Goal: Task Accomplishment & Management: Complete application form

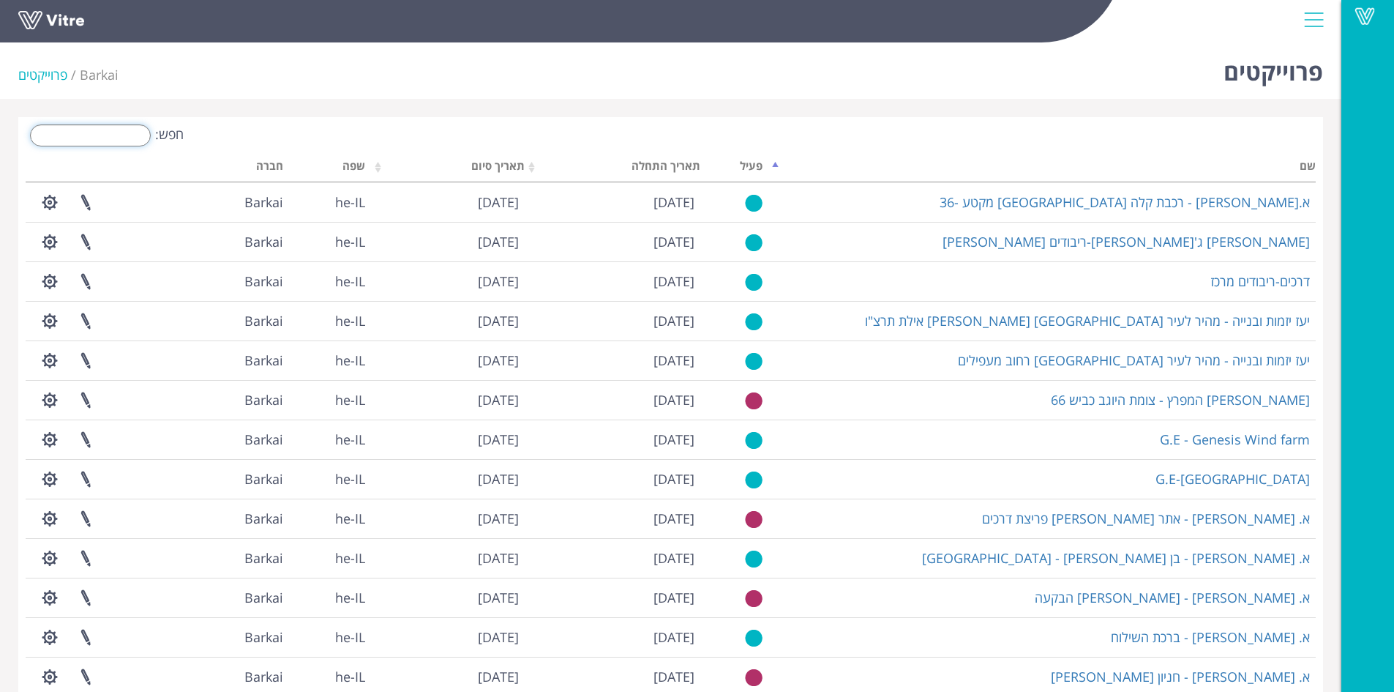
click at [119, 138] on input "חפש:" at bounding box center [90, 135] width 121 height 22
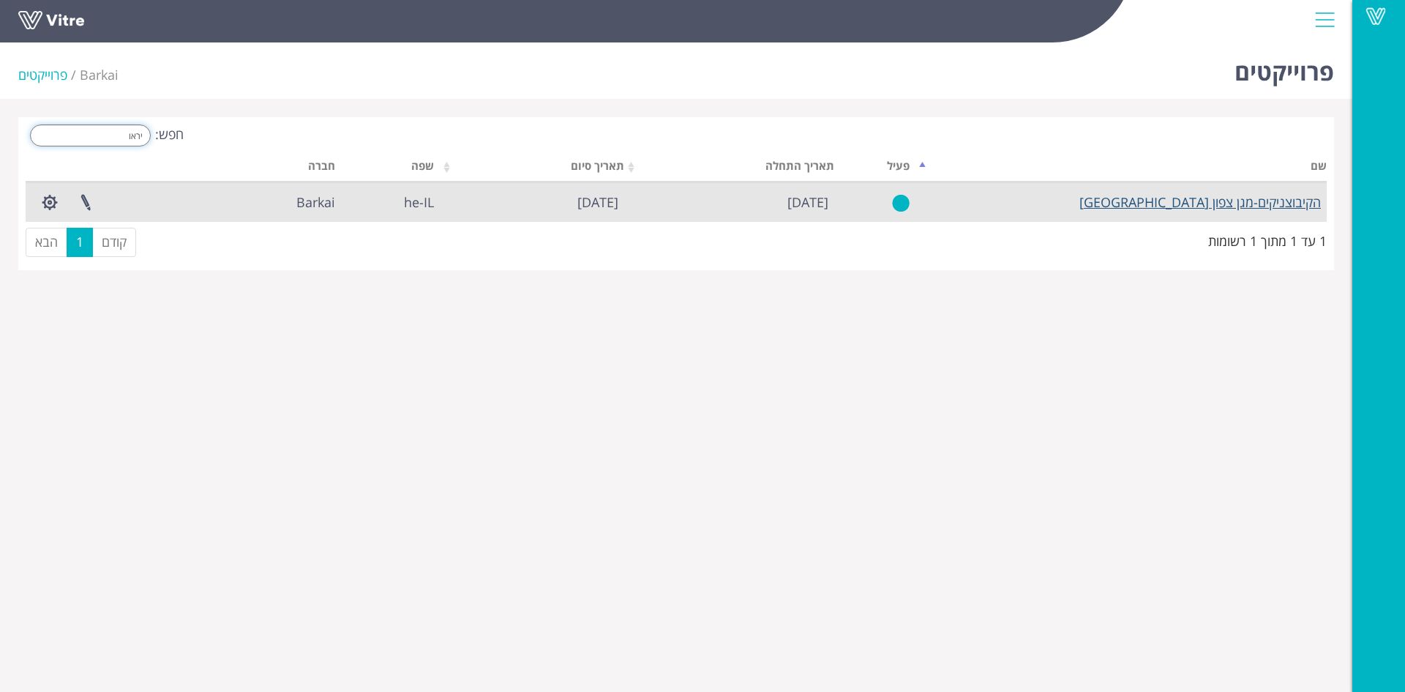
type input "יראו"
click at [1190, 206] on link "הקיבוצניקים-מגן צפון [GEOGRAPHIC_DATA]" at bounding box center [1201, 202] width 242 height 18
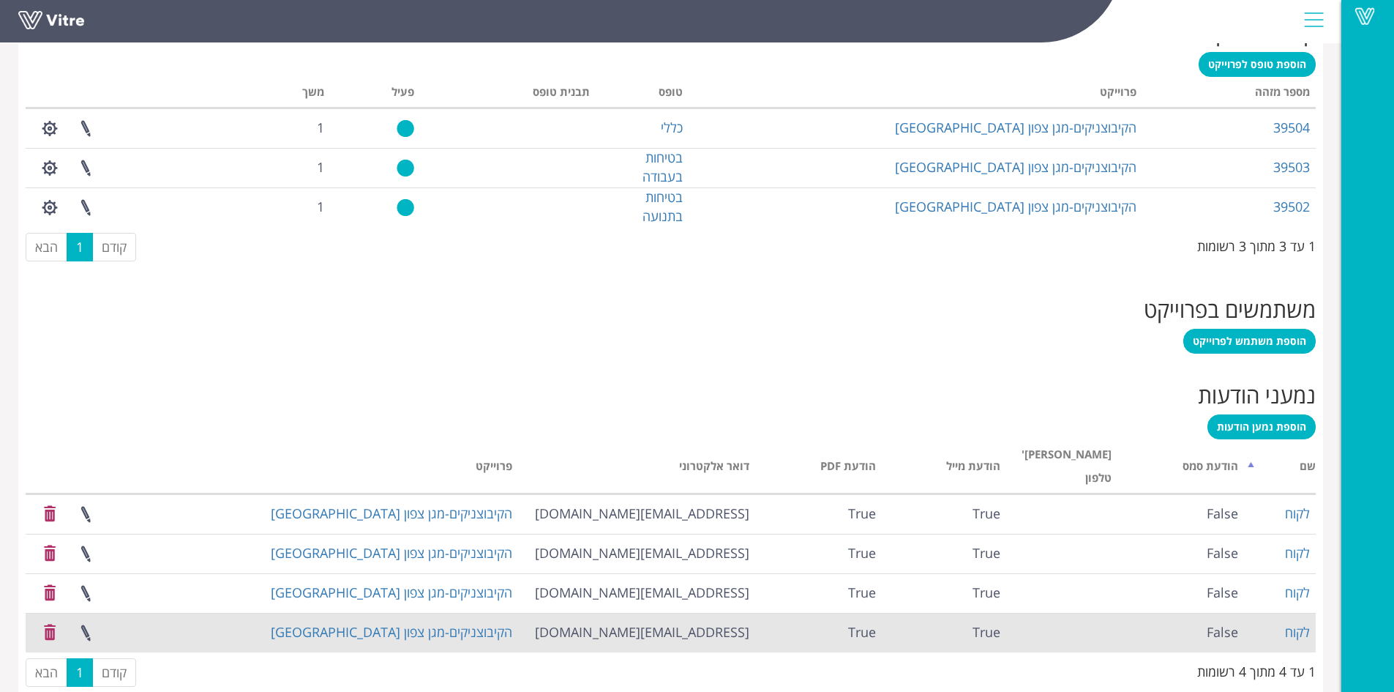
scroll to position [635, 0]
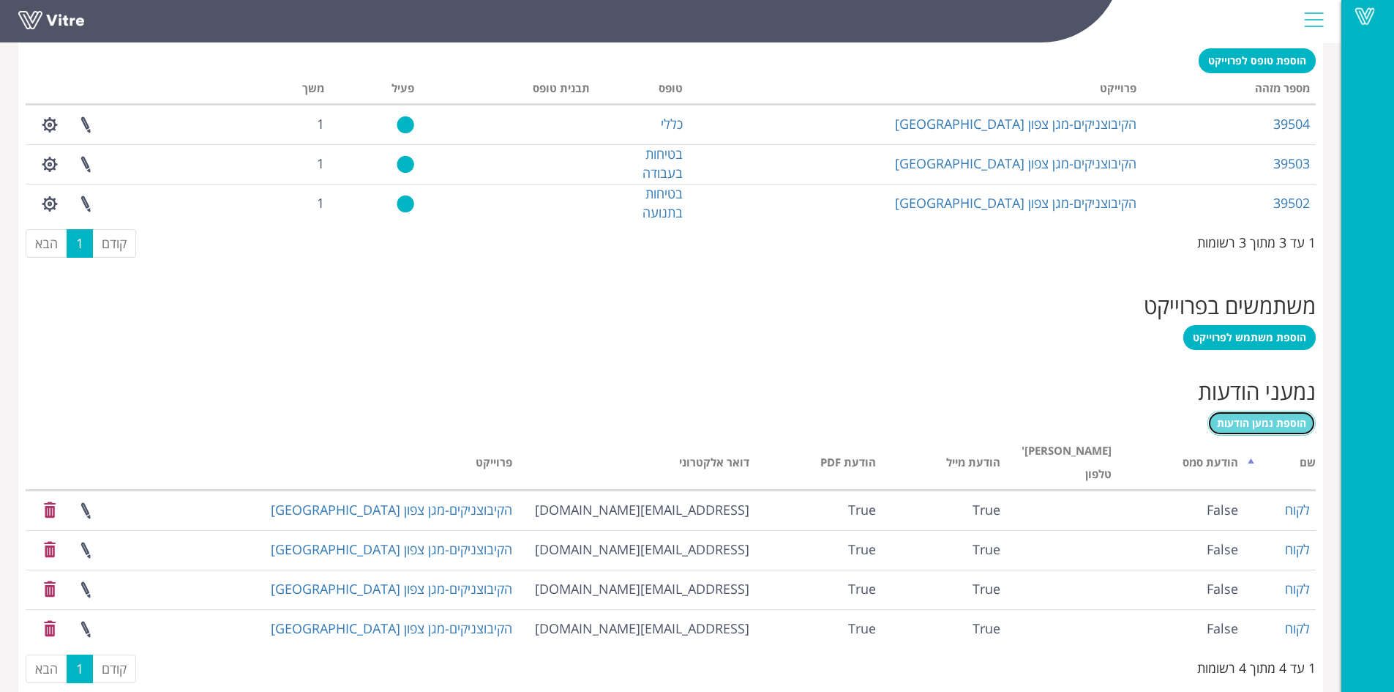
click at [1263, 425] on span "הוספת נמען הודעות" at bounding box center [1261, 423] width 89 height 14
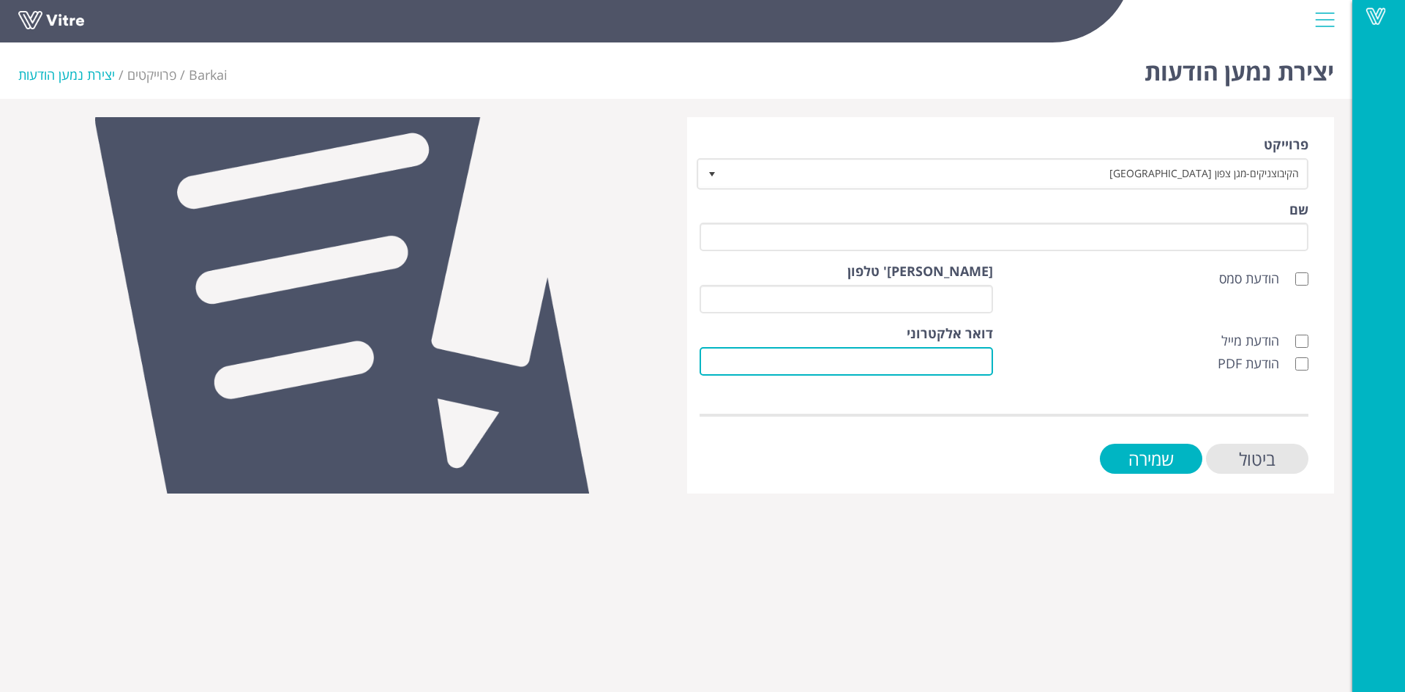
click at [982, 363] on input "דואר אלקטרוני" at bounding box center [847, 361] width 294 height 29
type input "ם"
type input "o"
type input "info@hkt.co.il"
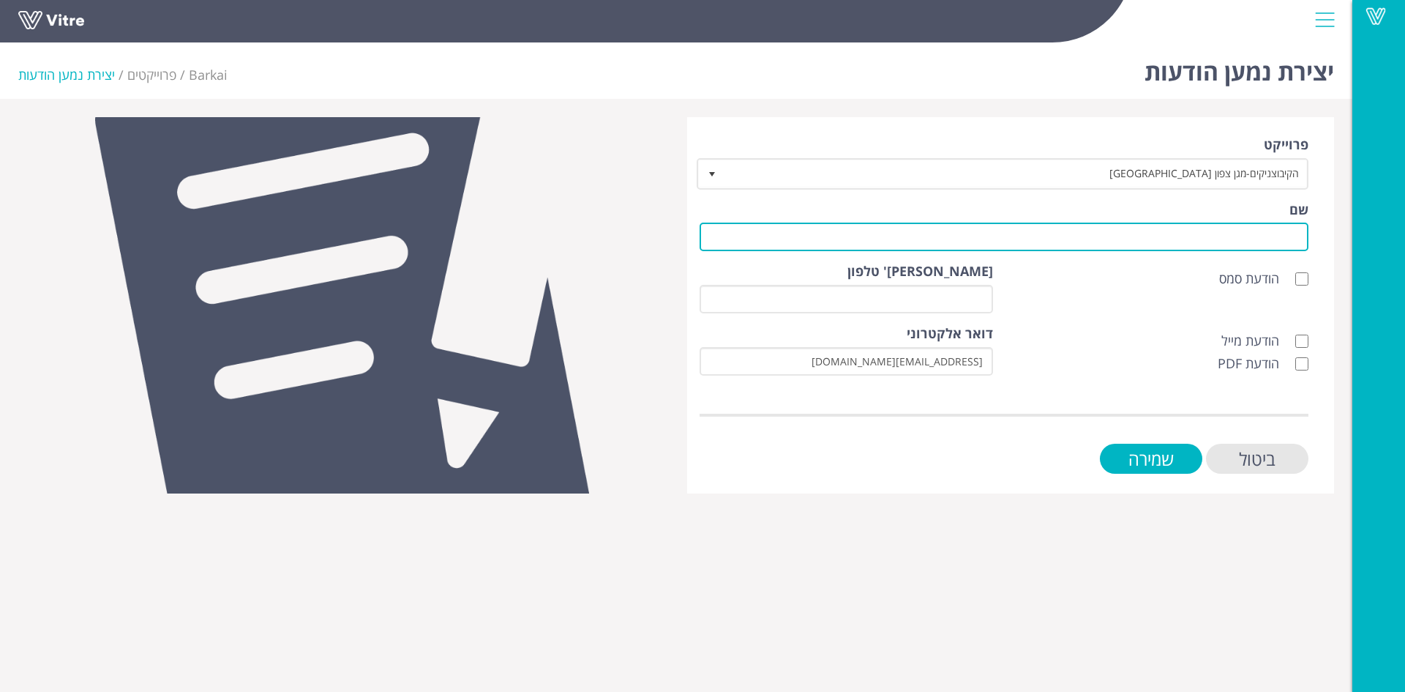
click at [1272, 238] on input "שם" at bounding box center [1004, 237] width 609 height 29
type input "לקוח"
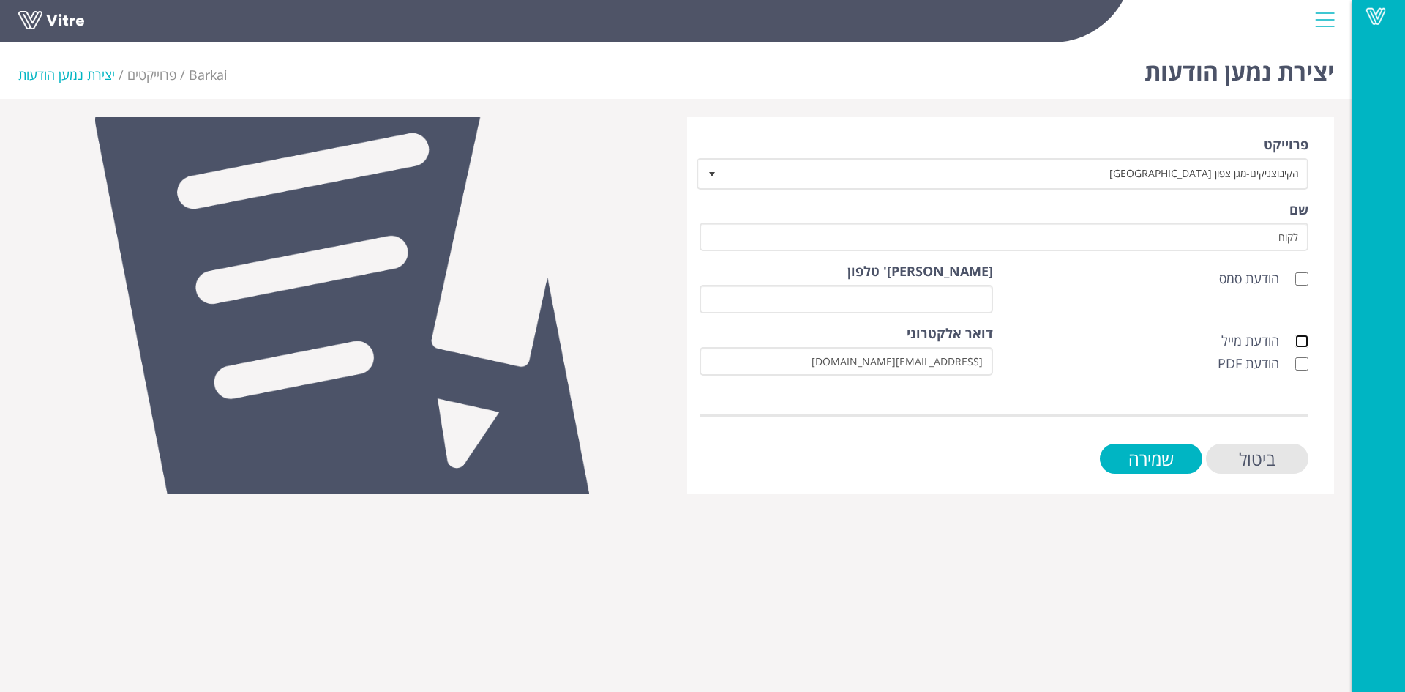
click at [1301, 339] on input "הודעת מייל" at bounding box center [1302, 341] width 13 height 13
checkbox input "true"
click at [1302, 364] on input "הודעת PDF" at bounding box center [1302, 363] width 13 height 13
checkbox input "true"
click at [1157, 464] on input "שמירה" at bounding box center [1151, 459] width 102 height 30
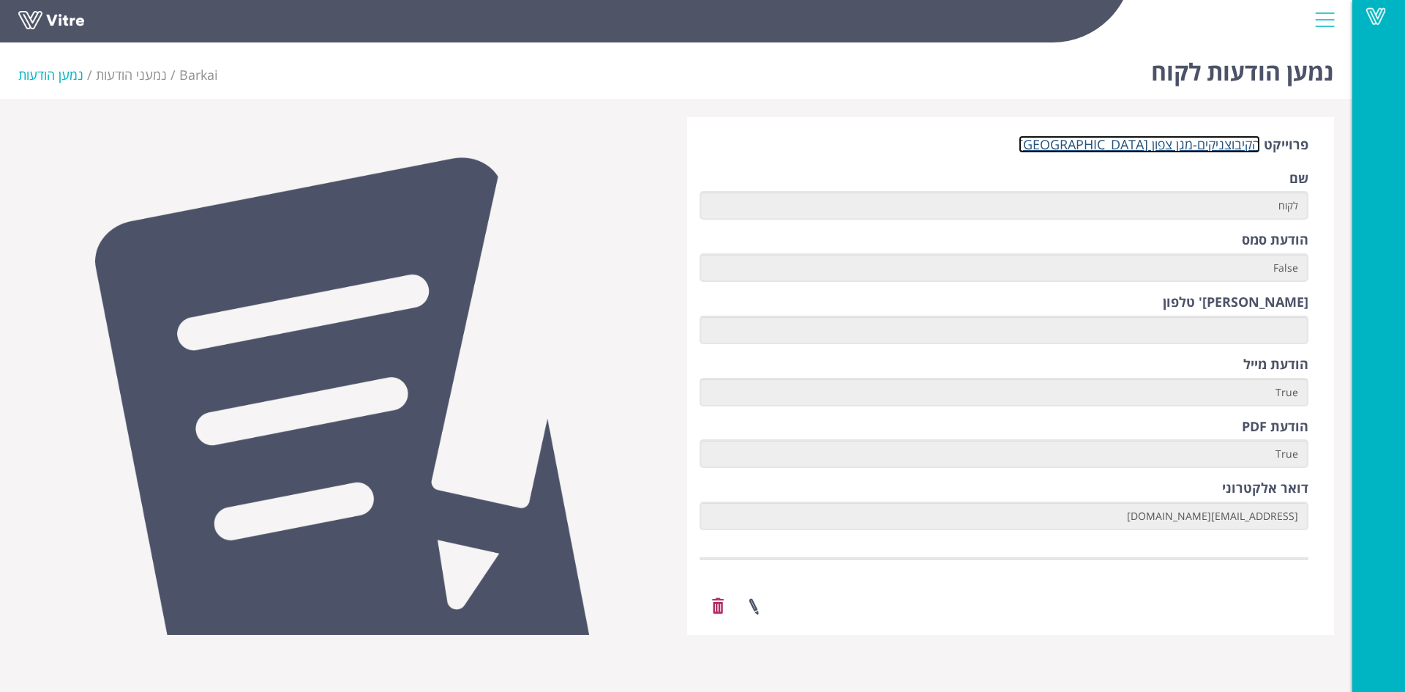
click at [1193, 149] on link "הקיבוצניקים-מגן צפון [GEOGRAPHIC_DATA]" at bounding box center [1140, 144] width 242 height 18
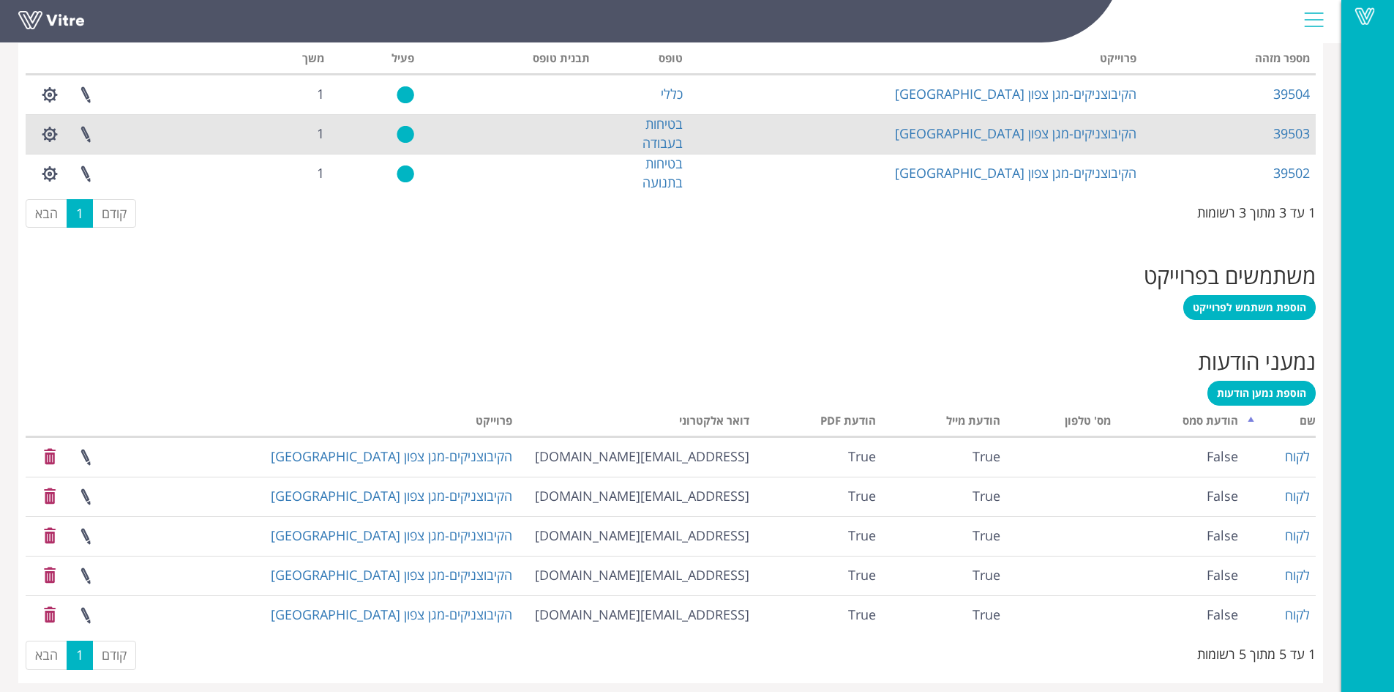
scroll to position [638, 0]
